Goal: Consume media (video, audio): Consume media (video, audio)

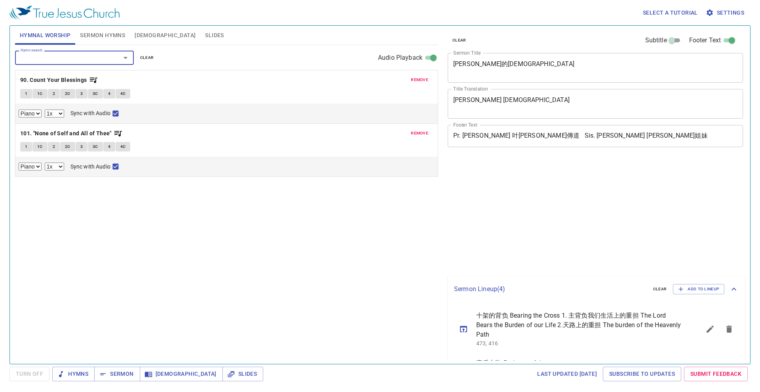
select select "1"
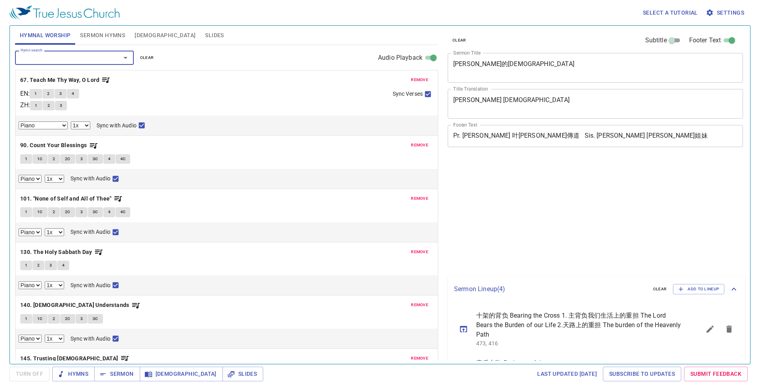
select select "1"
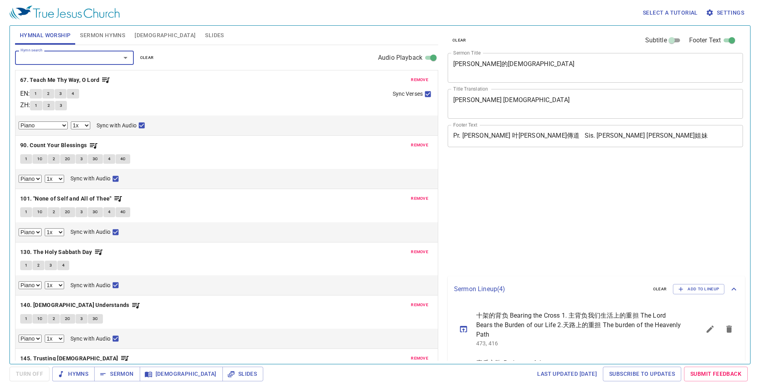
select select "1"
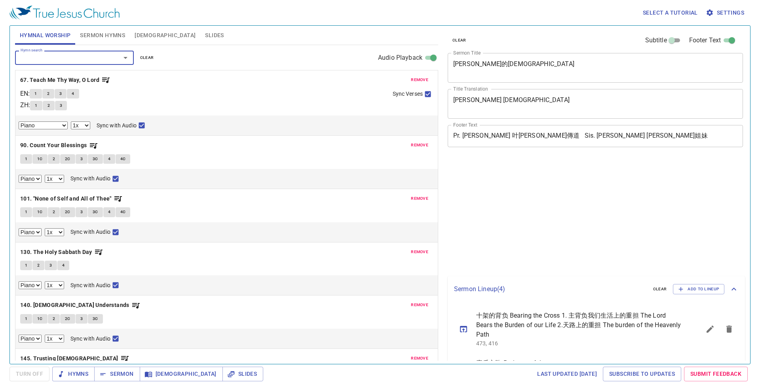
select select "1"
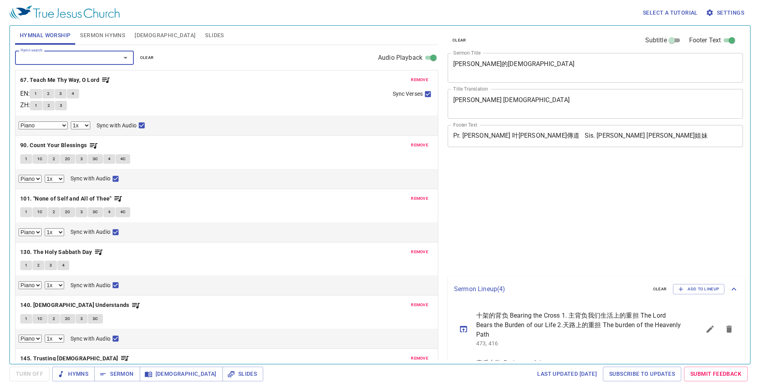
select select "1"
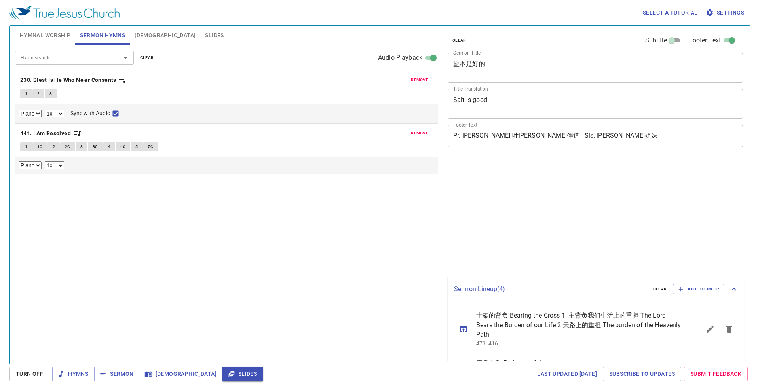
select select "1"
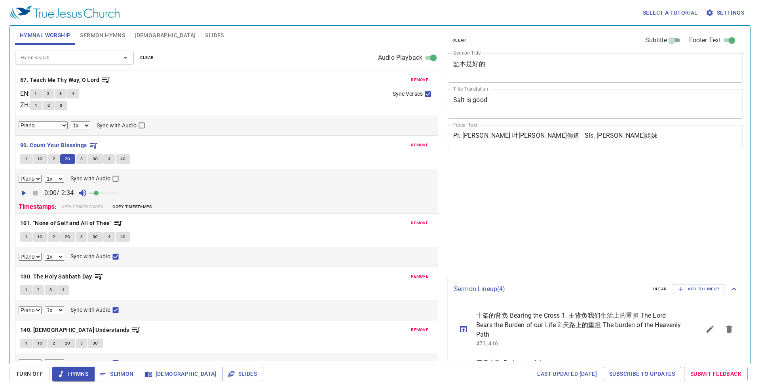
select select "1"
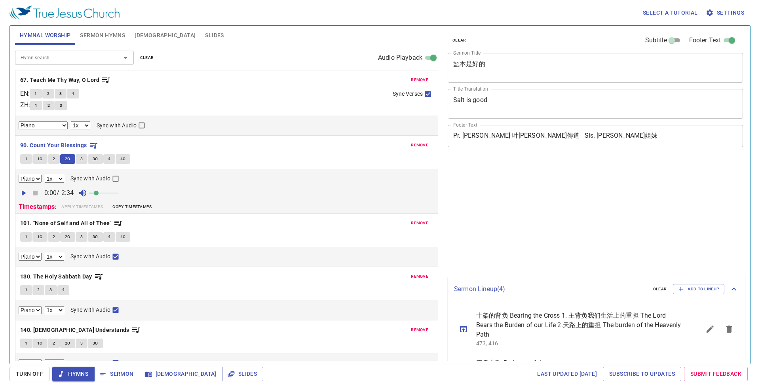
select select "1"
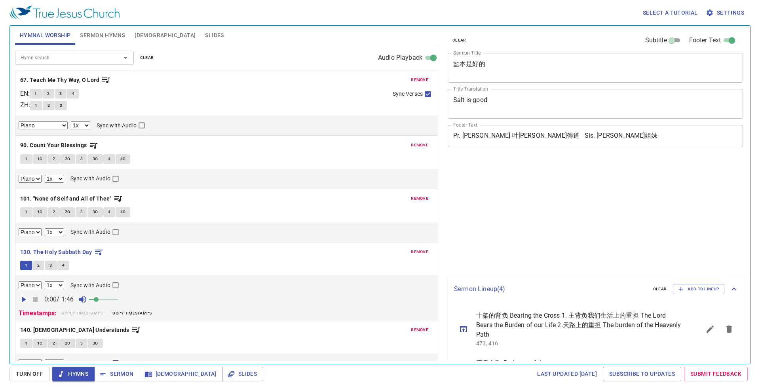
select select "1"
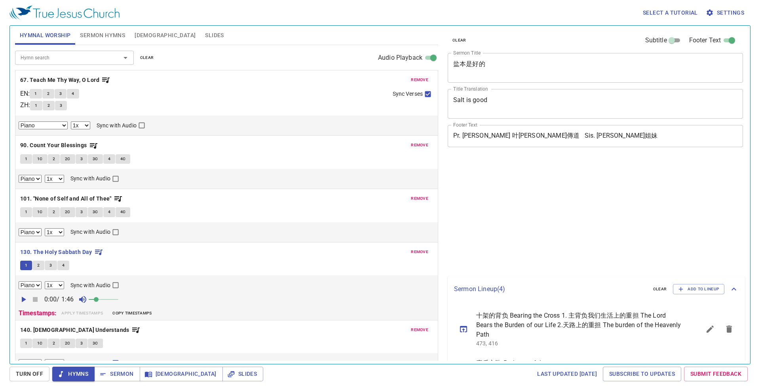
select select "1"
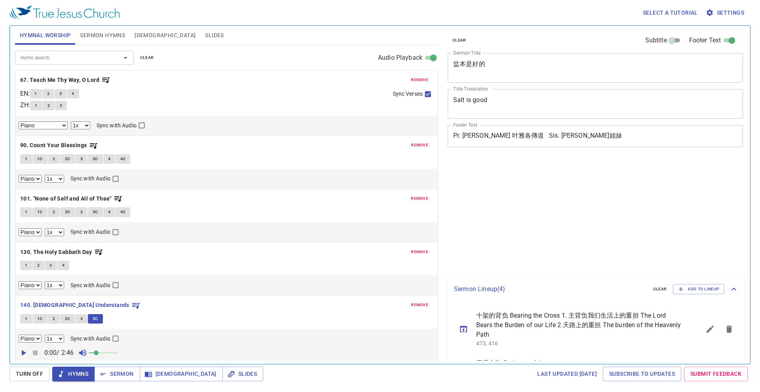
select select "1"
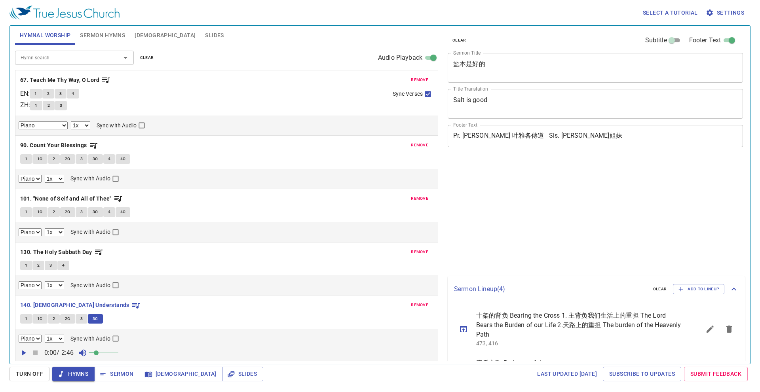
select select "1"
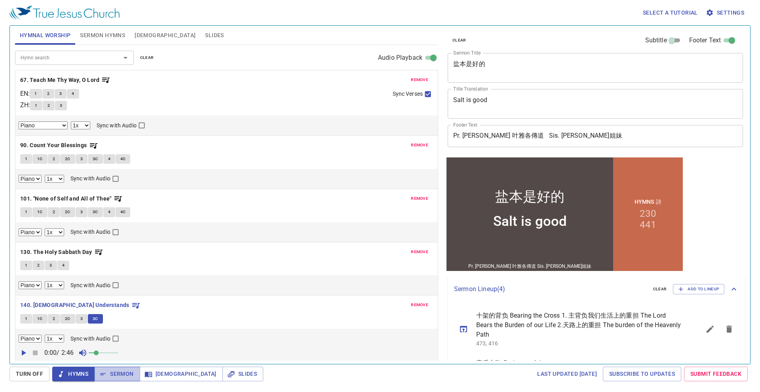
scroll to position [42, 0]
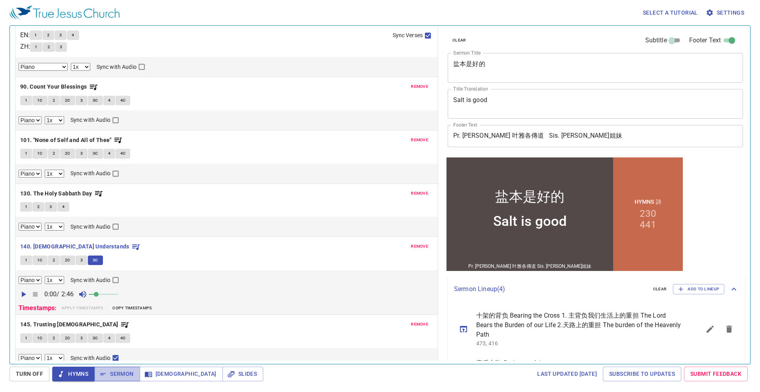
click at [125, 374] on span "Sermon" at bounding box center [117, 374] width 33 height 10
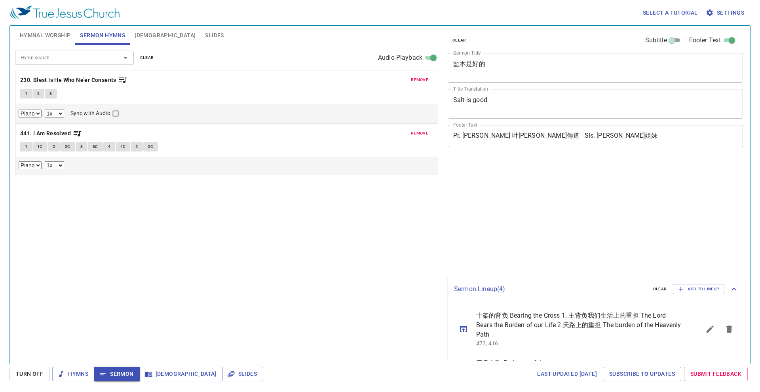
select select "1"
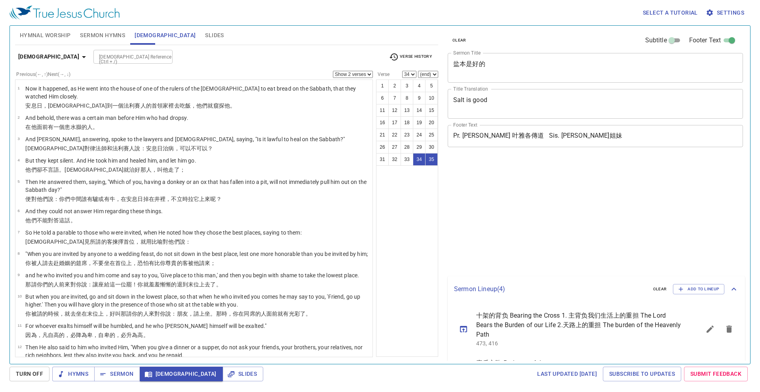
select select "2"
select select "34"
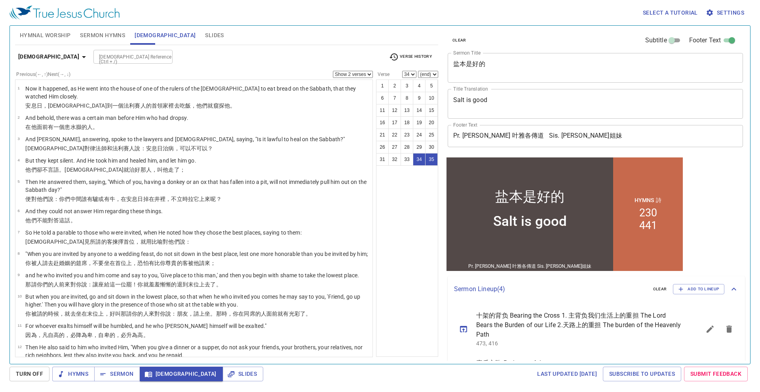
scroll to position [557, 0]
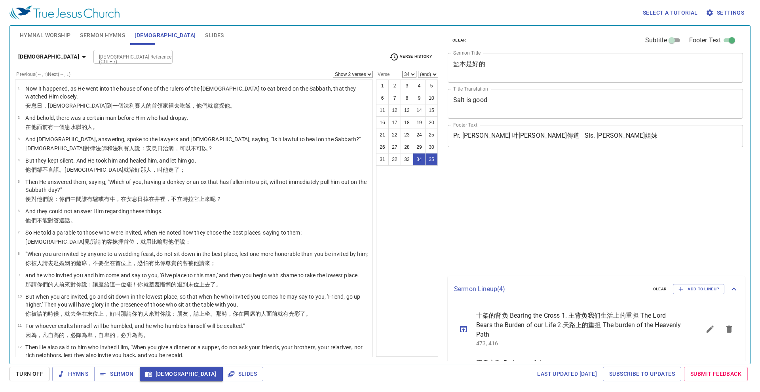
select select "2"
select select "34"
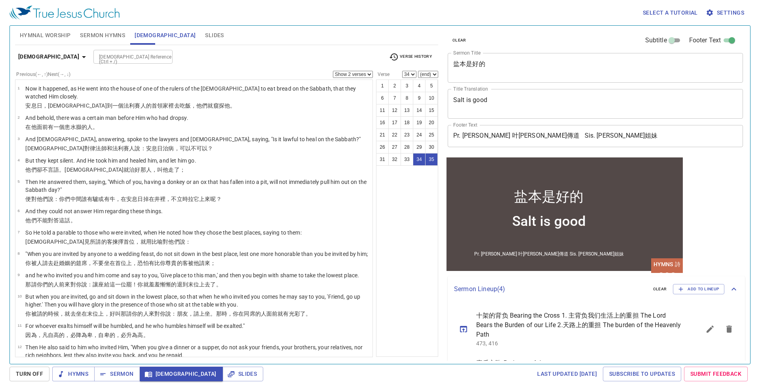
scroll to position [557, 0]
